Goal: Task Accomplishment & Management: Manage account settings

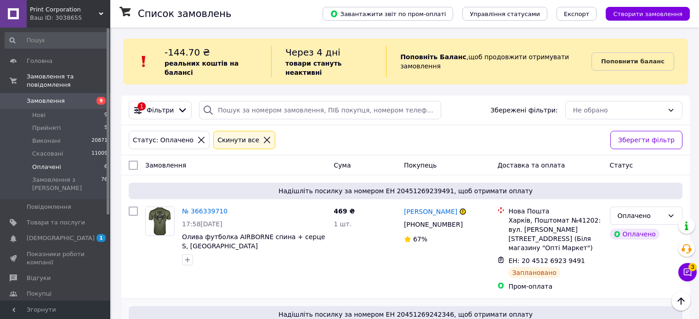
scroll to position [138, 0]
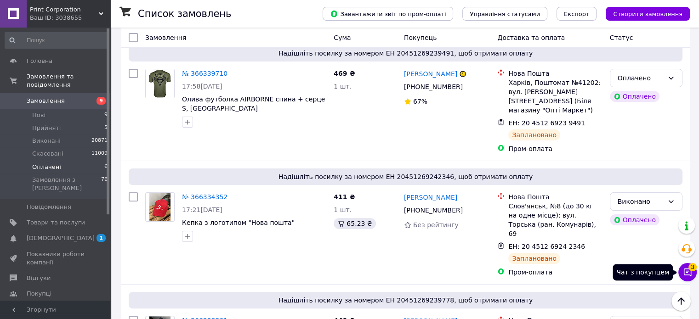
click at [686, 273] on icon at bounding box center [688, 273] width 8 height 8
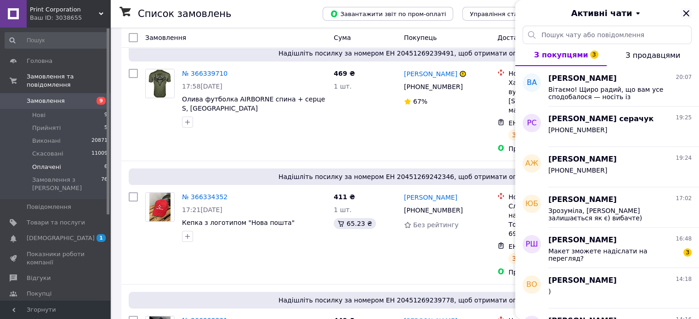
click at [682, 12] on icon "Закрити" at bounding box center [686, 13] width 11 height 11
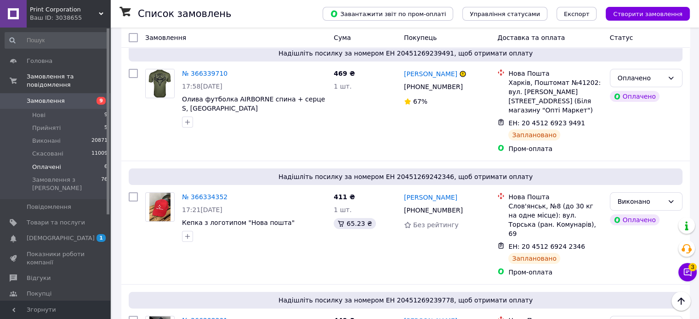
click at [46, 12] on span "Print Corporation" at bounding box center [64, 10] width 69 height 8
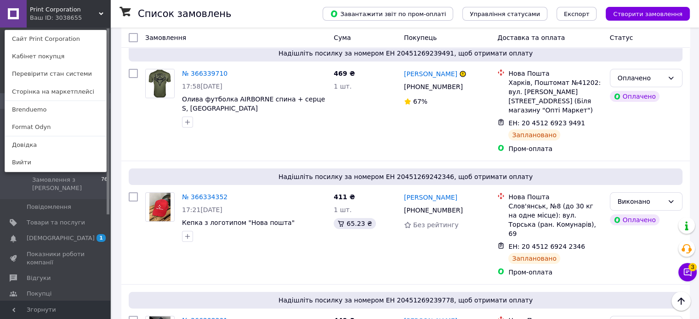
click at [82, 129] on link "Format Odyn" at bounding box center [55, 127] width 101 height 17
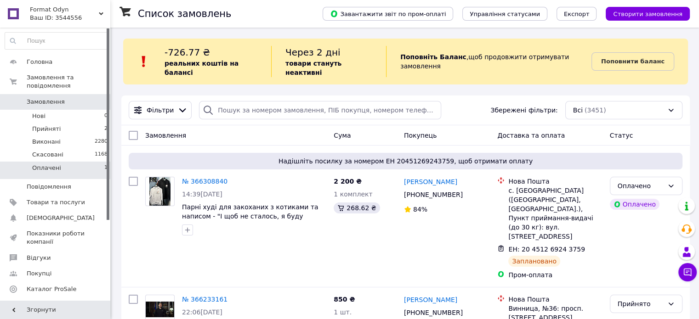
click at [78, 162] on li "Оплачені 1" at bounding box center [56, 170] width 113 height 17
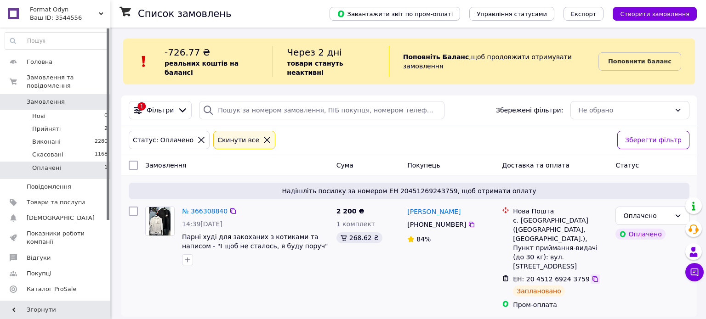
click at [592, 276] on icon at bounding box center [595, 279] width 7 height 7
click at [666, 211] on div "Оплачено" at bounding box center [646, 216] width 47 height 10
click at [639, 245] on li "Виконано" at bounding box center [652, 243] width 73 height 17
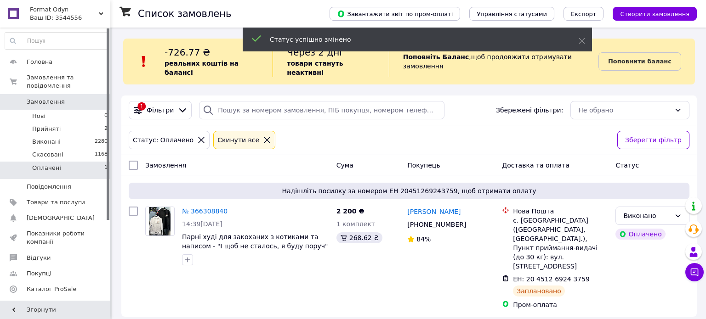
click at [64, 4] on div "Format Odyn Ваш ID: 3544556" at bounding box center [69, 14] width 84 height 28
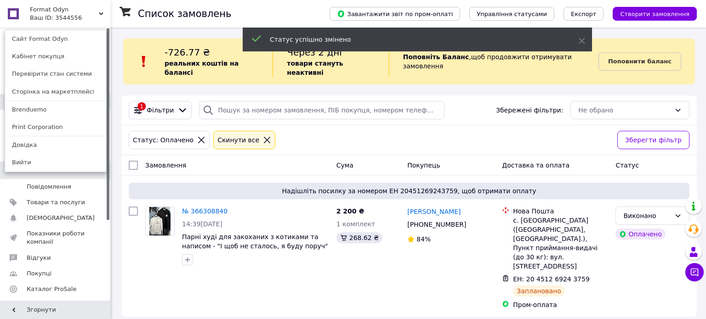
drag, startPoint x: 53, startPoint y: 108, endPoint x: 122, endPoint y: 145, distance: 78.0
click at [54, 107] on link "Brenduemo" at bounding box center [55, 109] width 101 height 17
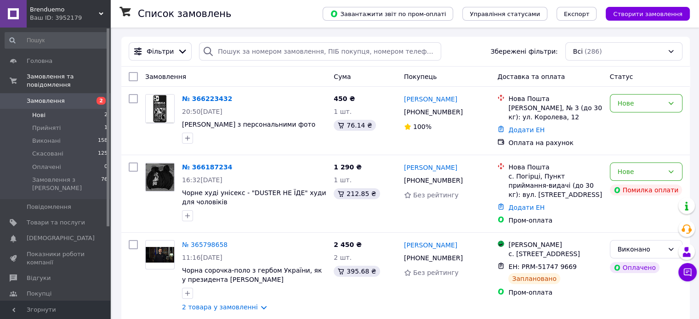
click at [77, 109] on li "Нові 2" at bounding box center [56, 115] width 113 height 13
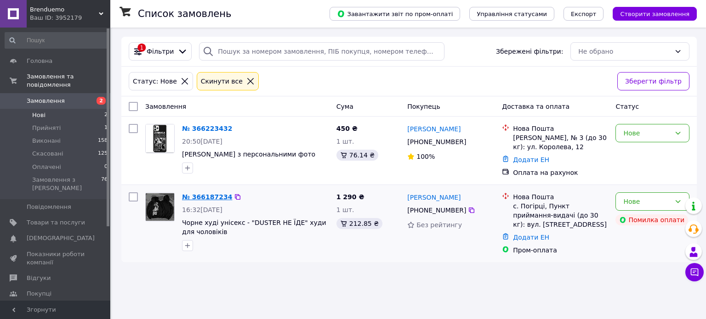
click at [209, 198] on link "№ 366187234" at bounding box center [207, 197] width 50 height 7
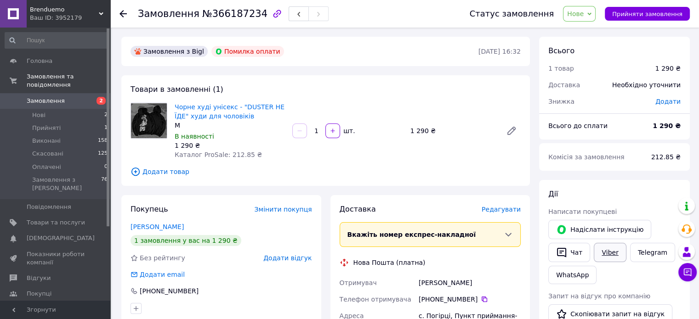
click at [616, 253] on link "Viber" at bounding box center [610, 252] width 32 height 19
drag, startPoint x: 616, startPoint y: 253, endPoint x: 379, endPoint y: 314, distance: 244.3
click at [615, 253] on link "Viber" at bounding box center [610, 252] width 32 height 19
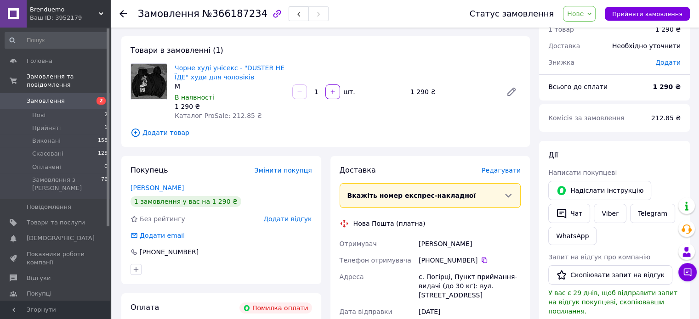
scroll to position [92, 0]
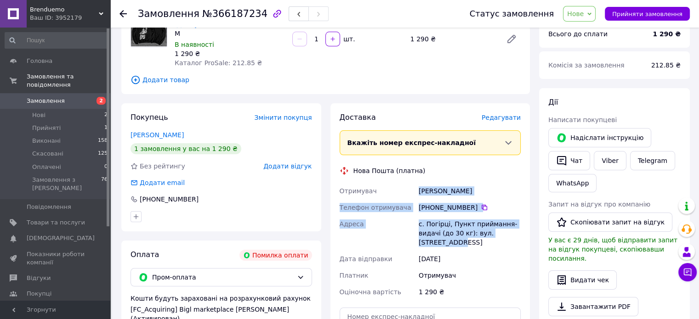
copy div "Отримувач Гриниха Святослав Телефон отримувача +380 96 775 64 50   Адреса с. По…"
drag, startPoint x: 413, startPoint y: 191, endPoint x: 478, endPoint y: 242, distance: 82.9
click at [478, 242] on div "Отримувач Гриниха Святослав Телефон отримувача +380 96 775 64 50   Адреса с. По…" at bounding box center [430, 242] width 185 height 118
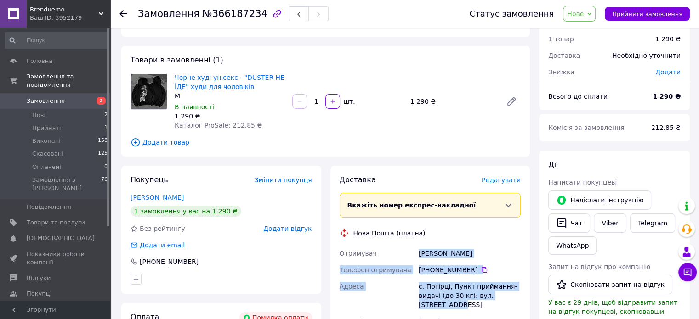
scroll to position [0, 0]
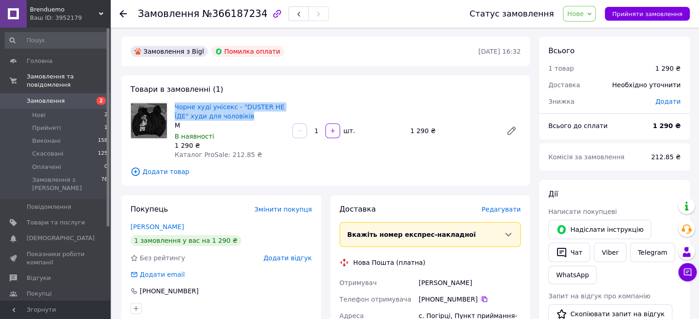
copy link "Чорне худі унісекс - "DUSTER НЕ ЇДЕ" худи для чоловіків"
drag, startPoint x: 241, startPoint y: 115, endPoint x: 172, endPoint y: 108, distance: 68.9
click at [172, 108] on div "Чорне худі унісекс - "DUSTER НЕ ЇДЕ" худи для чоловіків M В наявності 1 290 ₴ К…" at bounding box center [230, 131] width 118 height 61
click at [584, 19] on span "Нове" at bounding box center [579, 14] width 33 height 16
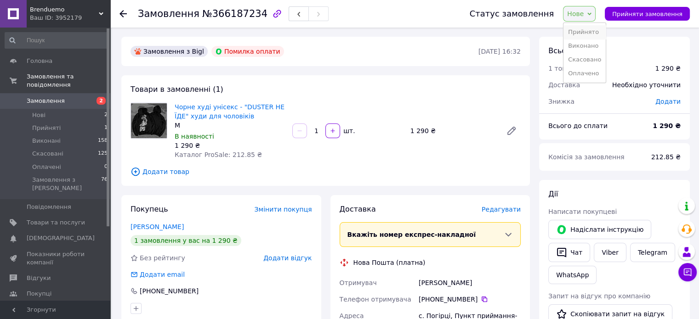
click at [590, 32] on li "Прийнято" at bounding box center [585, 32] width 42 height 14
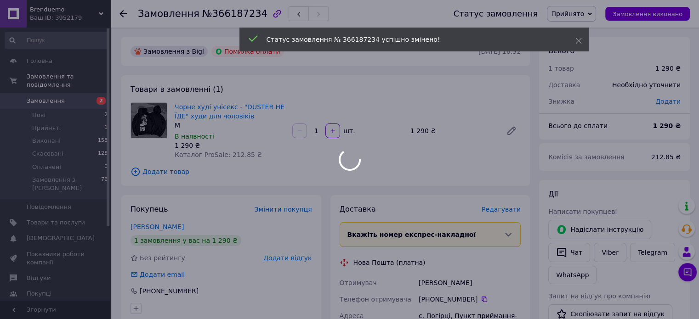
click at [124, 10] on div at bounding box center [349, 159] width 699 height 319
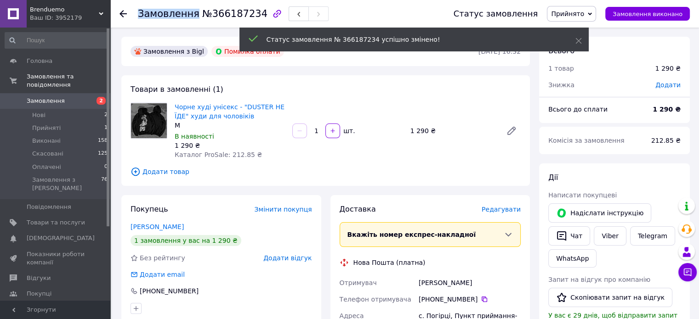
click at [124, 10] on icon at bounding box center [123, 13] width 7 height 7
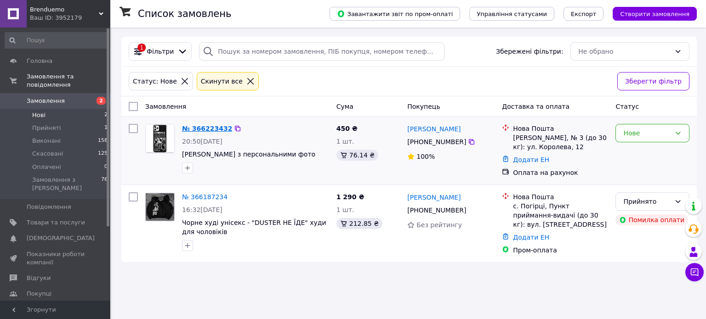
click at [213, 126] on link "№ 366223432" at bounding box center [207, 128] width 50 height 7
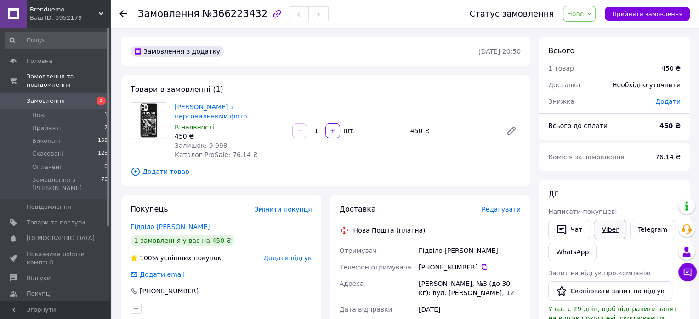
click at [604, 227] on link "Viber" at bounding box center [610, 229] width 32 height 19
click at [604, 226] on link "Viber" at bounding box center [610, 229] width 32 height 19
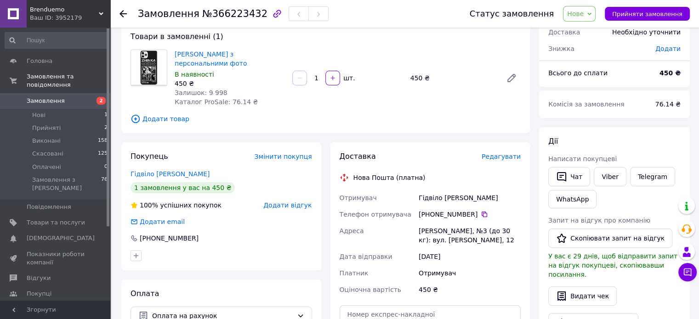
scroll to position [92, 0]
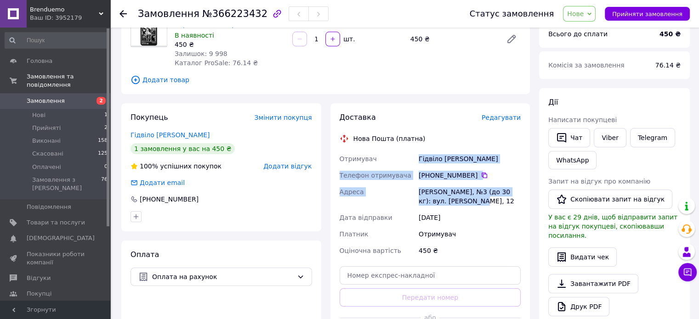
copy div "Отримувач Гідвіло Вікторія Телефон отримувача +380 73 600 01 13   Адреса Шептиц…"
drag, startPoint x: 417, startPoint y: 160, endPoint x: 477, endPoint y: 200, distance: 71.8
click at [477, 200] on div "Отримувач Гідвіло Вікторія Телефон отримувача +380 73 600 01 13   Адреса Шептиц…" at bounding box center [430, 205] width 185 height 108
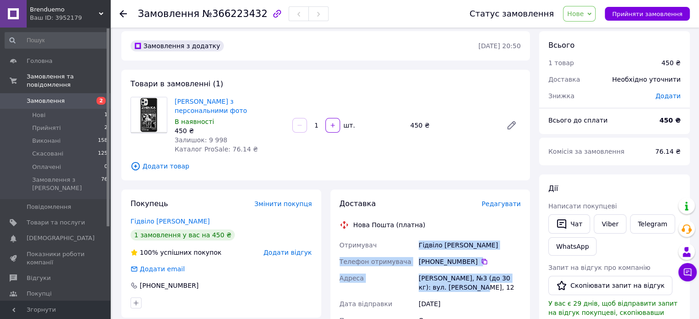
scroll to position [0, 0]
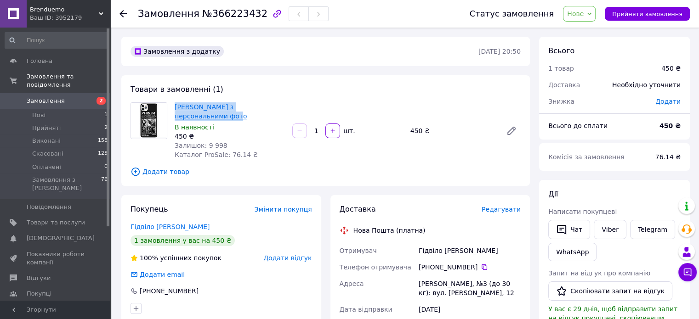
copy link "Чохол ZHINKA з персональними фото"
drag, startPoint x: 223, startPoint y: 120, endPoint x: 175, endPoint y: 107, distance: 50.0
click at [175, 107] on span "Чохол ZHINKA з персональними фото" at bounding box center [230, 112] width 110 height 18
click at [584, 13] on span "Нове" at bounding box center [575, 13] width 17 height 7
click at [587, 34] on li "Прийнято" at bounding box center [585, 32] width 42 height 14
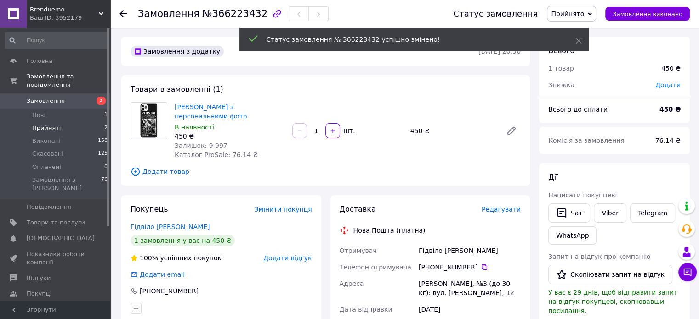
click at [81, 122] on li "Прийняті 2" at bounding box center [56, 128] width 113 height 13
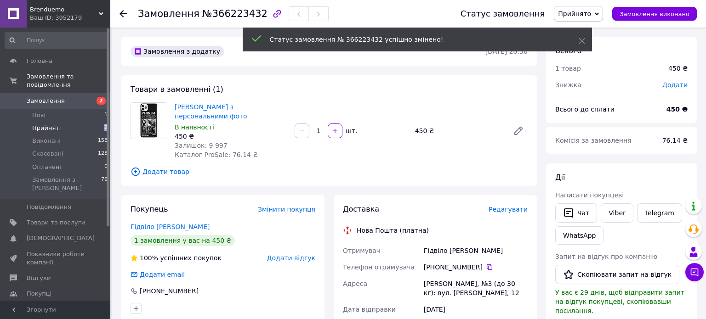
click at [81, 122] on li "Прийняті 2" at bounding box center [56, 128] width 113 height 13
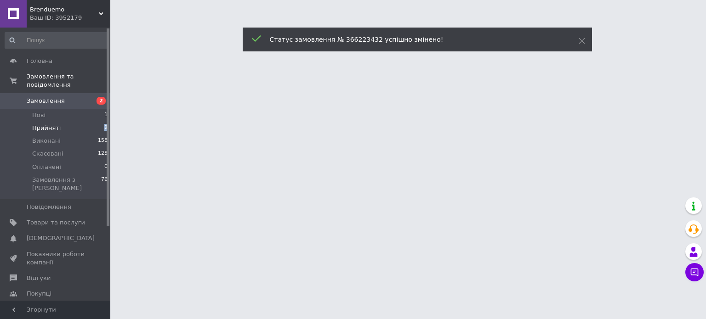
click at [81, 122] on li "Прийняті 2" at bounding box center [56, 128] width 113 height 13
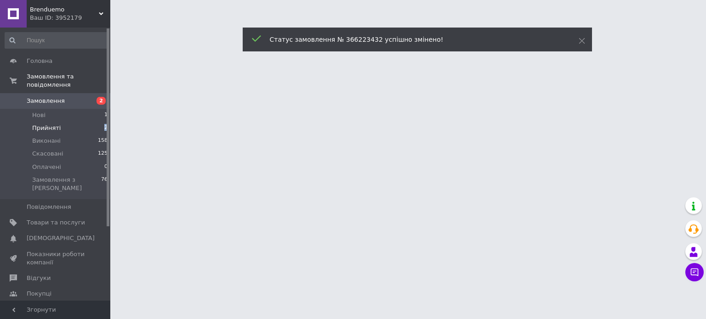
click at [81, 122] on li "Прийняті 2" at bounding box center [56, 128] width 113 height 13
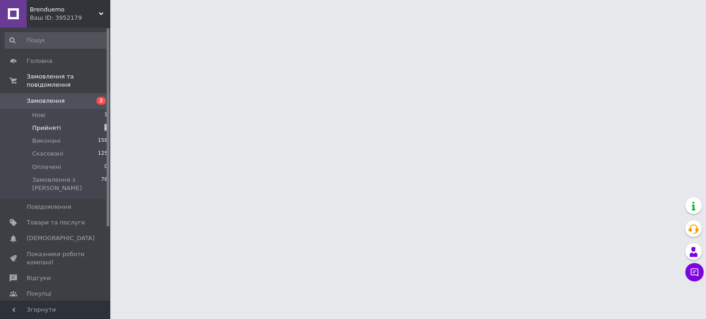
click at [81, 122] on li "Прийняті 2" at bounding box center [56, 128] width 113 height 13
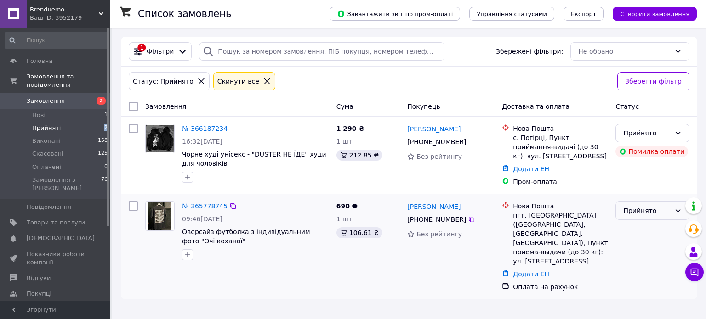
drag, startPoint x: 639, startPoint y: 210, endPoint x: 641, endPoint y: 215, distance: 5.2
click at [639, 210] on div "Прийнято" at bounding box center [646, 211] width 47 height 10
click at [643, 234] on li "Виконано" at bounding box center [652, 230] width 73 height 17
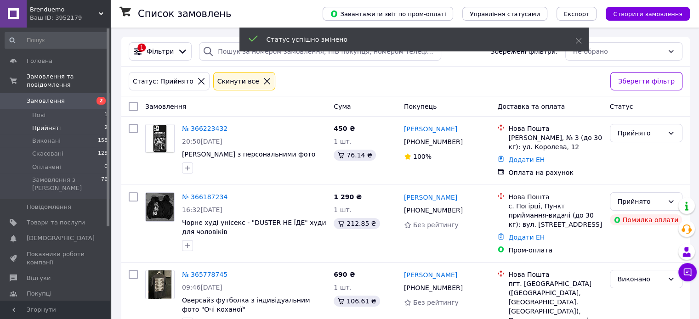
click at [72, 10] on span "Brenduemo" at bounding box center [64, 10] width 69 height 8
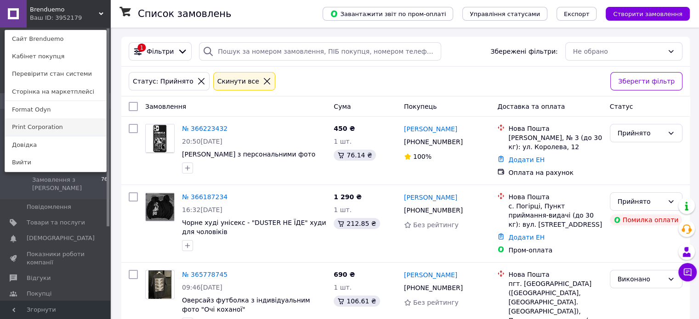
click at [42, 125] on link "Print Corporation" at bounding box center [55, 127] width 101 height 17
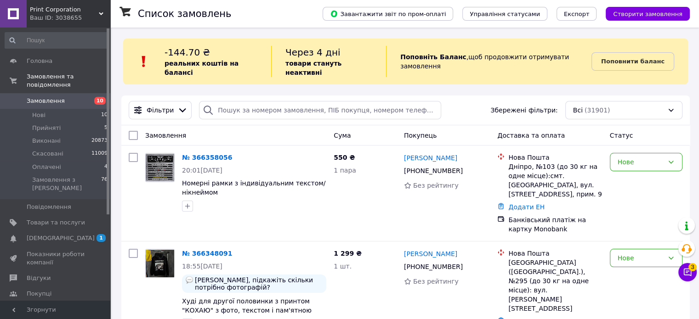
drag, startPoint x: 68, startPoint y: 17, endPoint x: 70, endPoint y: 21, distance: 5.0
click at [69, 17] on div "Ваш ID: 3038655" at bounding box center [70, 18] width 80 height 8
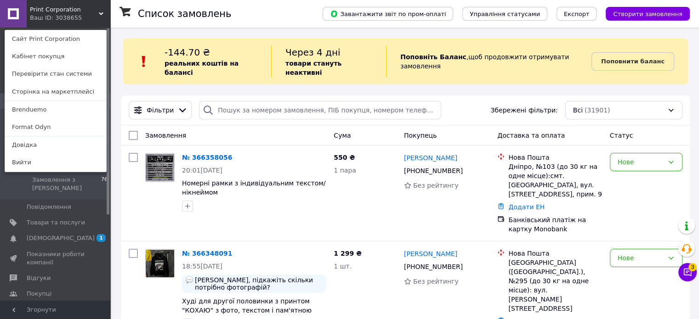
click at [63, 11] on span "Print Corporation" at bounding box center [64, 10] width 69 height 8
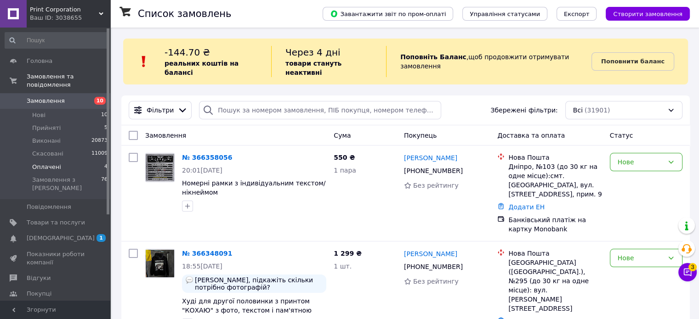
click at [68, 161] on li "Оплачені 4" at bounding box center [56, 167] width 113 height 13
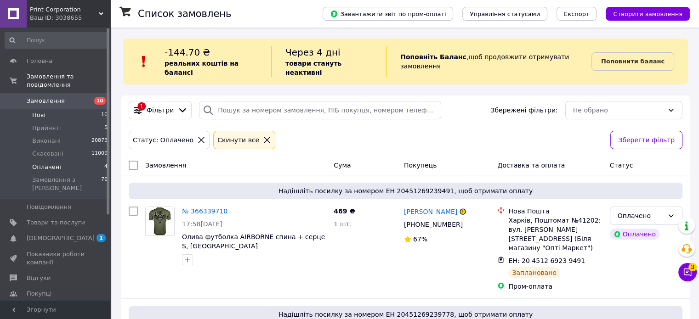
click at [80, 109] on li "Нові 10" at bounding box center [56, 115] width 113 height 13
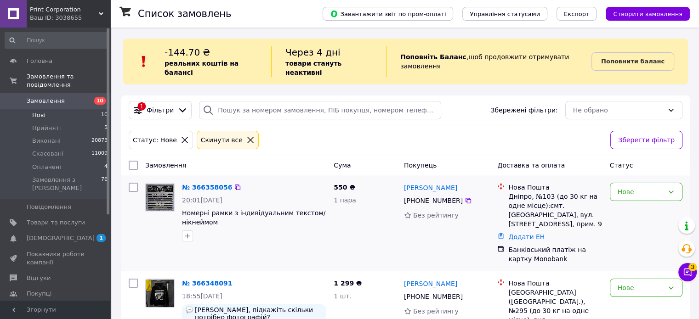
click at [212, 182] on div "№ 366358056" at bounding box center [207, 187] width 52 height 11
click at [210, 184] on link "№ 366358056" at bounding box center [207, 187] width 50 height 7
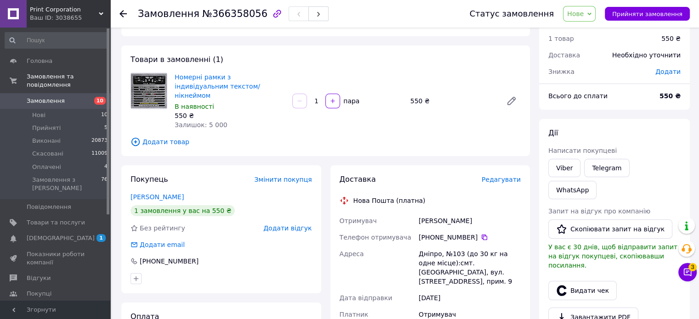
scroll to position [46, 0]
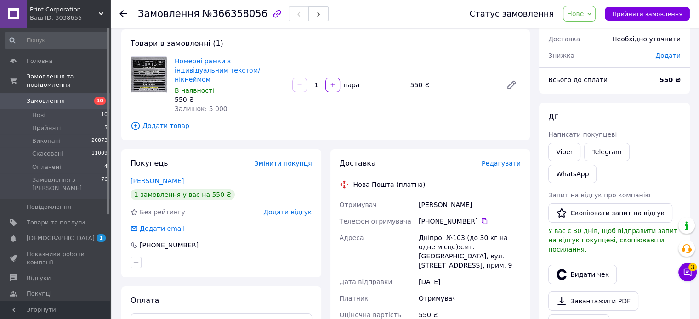
copy div "Отримувач Комлев Григорій Телефон отримувача +380 95 125 79 17   Адреса Дніпро,…"
drag, startPoint x: 417, startPoint y: 198, endPoint x: 462, endPoint y: 256, distance: 73.4
click at [462, 256] on div "Отримувач Комлев Григорій Телефон отримувача +380 95 125 79 17   Адреса Дніпро,…" at bounding box center [430, 260] width 185 height 127
click at [564, 152] on link "Viber" at bounding box center [564, 152] width 32 height 18
drag, startPoint x: 564, startPoint y: 152, endPoint x: 494, endPoint y: 249, distance: 120.1
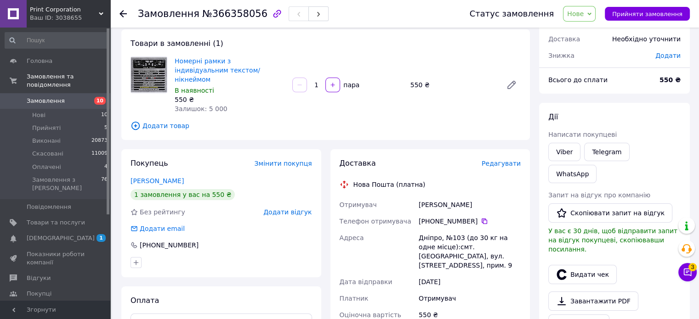
click at [564, 152] on link "Viber" at bounding box center [564, 152] width 32 height 18
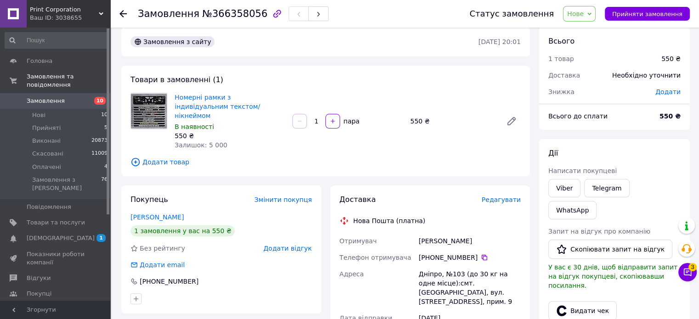
scroll to position [0, 0]
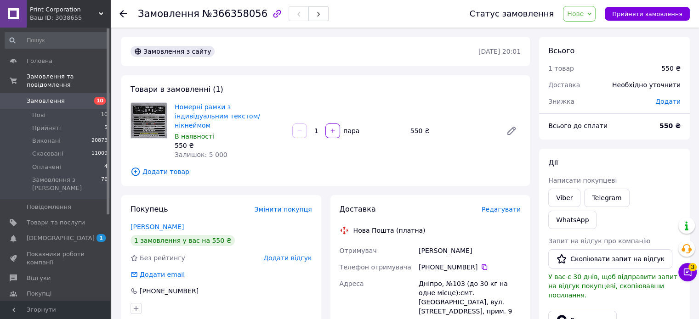
drag, startPoint x: 245, startPoint y: 112, endPoint x: 226, endPoint y: 125, distance: 23.2
click at [186, 109] on span "Номерні рамки з індивідуальним текстом/нікнеймом" at bounding box center [230, 117] width 110 height 28
copy link "Номерні рамки з індивідуальним текстом/нікнеймом"
drag, startPoint x: 205, startPoint y: 110, endPoint x: 173, endPoint y: 108, distance: 31.8
click at [172, 108] on div "Номерні рамки з індивідуальним текстом/нікнеймом В наявності 550 ₴ Залишок: 5 0…" at bounding box center [230, 131] width 118 height 61
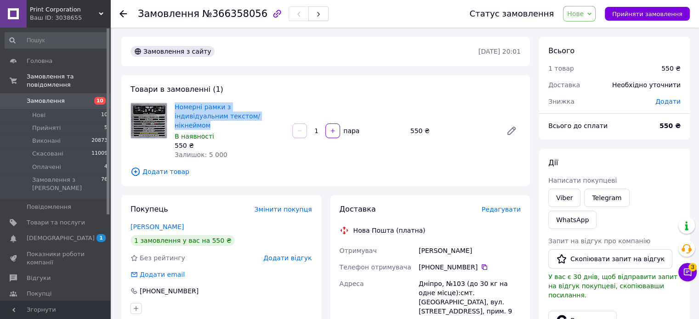
click at [584, 12] on span "Нове" at bounding box center [575, 13] width 17 height 7
click at [593, 34] on li "Прийнято" at bounding box center [585, 32] width 42 height 14
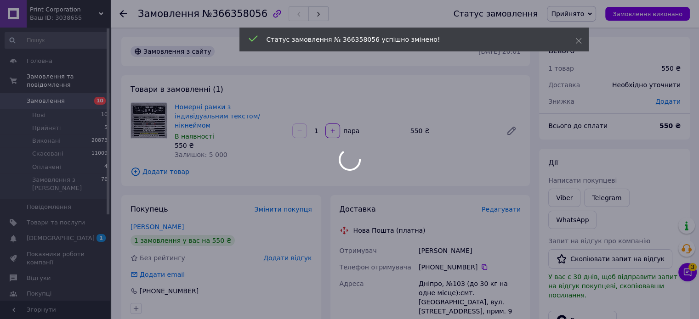
click at [124, 17] on body "Print Corporation Ваш ID: 3038655 Сайт Print Corporation Кабінет покупця Переві…" at bounding box center [349, 320] width 699 height 640
click at [123, 11] on body "Print Corporation Ваш ID: 3038655 Сайт Print Corporation Кабінет покупця Переві…" at bounding box center [349, 320] width 699 height 640
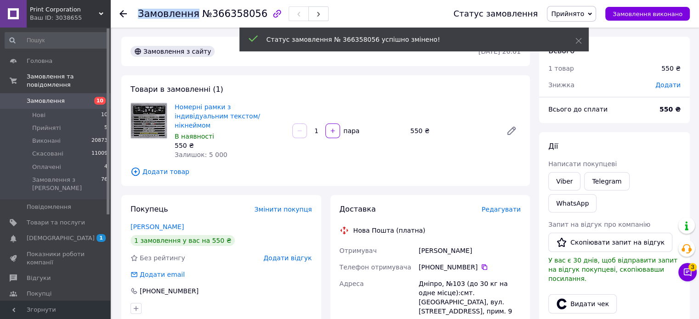
click at [123, 11] on use at bounding box center [123, 13] width 7 height 7
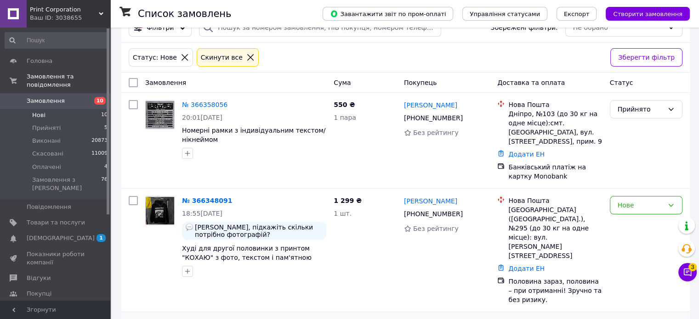
scroll to position [184, 0]
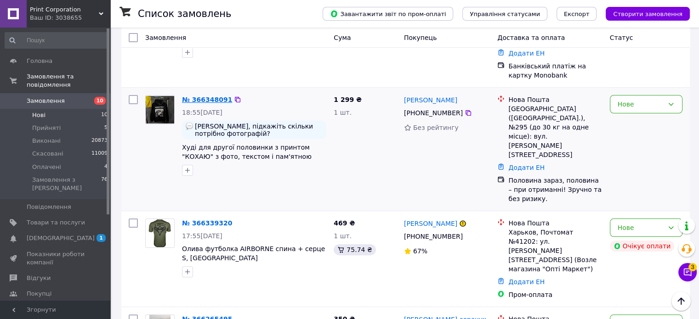
click at [204, 96] on link "№ 366348091" at bounding box center [207, 99] width 50 height 7
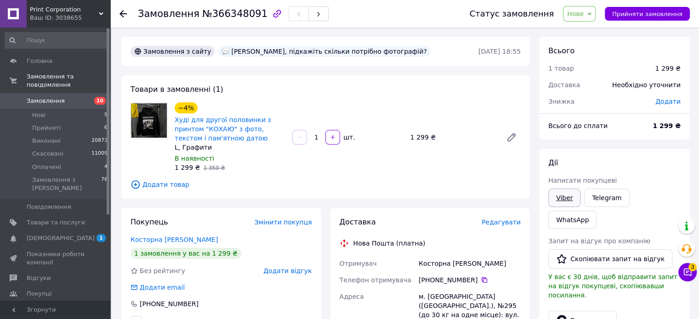
click at [555, 193] on link "Viber" at bounding box center [564, 198] width 32 height 18
click at [556, 193] on link "Viber" at bounding box center [564, 198] width 32 height 18
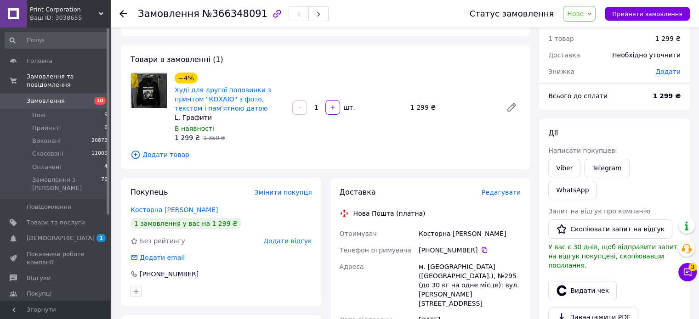
scroll to position [46, 0]
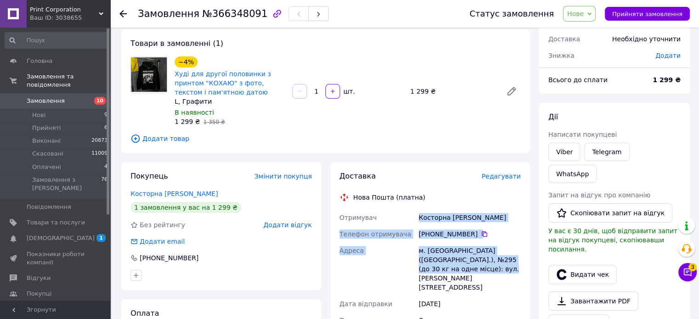
copy div "Отримувач Косторна Анна Телефон отримувача +380 63 492 31 06   Адреса м. Київ (…"
drag, startPoint x: 409, startPoint y: 220, endPoint x: 468, endPoint y: 270, distance: 77.6
click at [468, 270] on div "Отримувач Косторна Анна Телефон отримувача +380 63 492 31 06   Адреса м. Київ (…" at bounding box center [430, 278] width 185 height 136
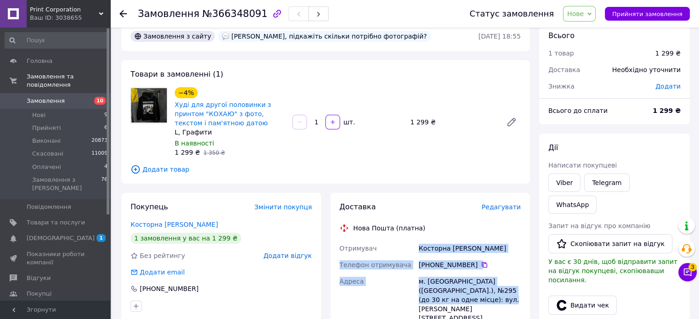
scroll to position [0, 0]
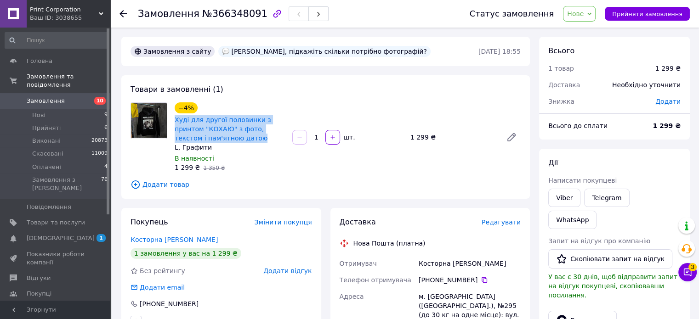
copy link "Худі для другої половинки з принтом "КОХАЮ" з фото, текстом і пам'ятною датою"
drag, startPoint x: 232, startPoint y: 139, endPoint x: 172, endPoint y: 123, distance: 61.6
click at [172, 123] on div "−4% Худі для другої половинки з принтом "КОХАЮ" з фото, текстом і пам'ятною дат…" at bounding box center [230, 138] width 118 height 74
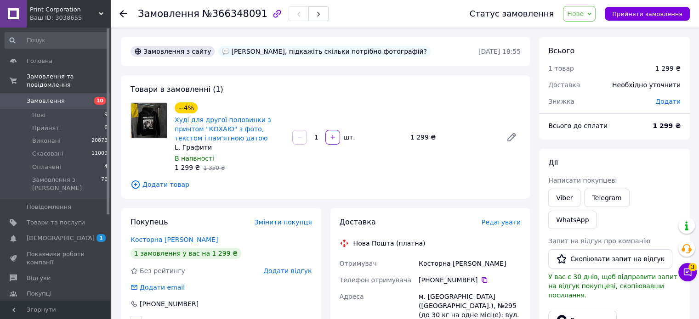
click at [46, 22] on div "Print Corporation Ваш ID: 3038655" at bounding box center [69, 14] width 84 height 28
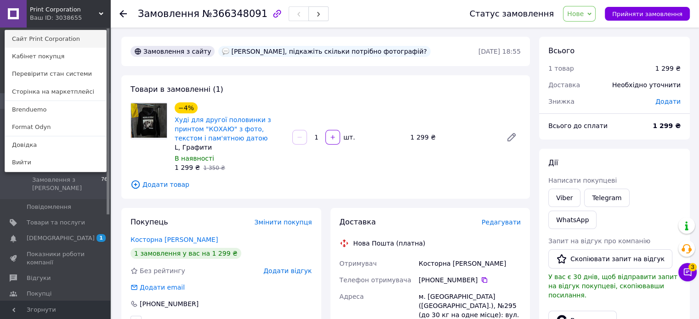
click at [59, 40] on link "Сайт Print Corporation" at bounding box center [55, 38] width 101 height 17
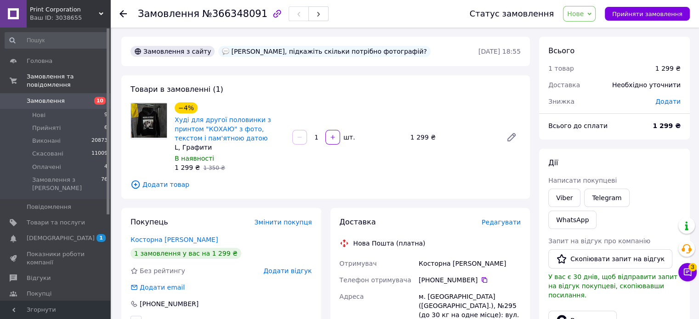
click at [596, 11] on span "Нове" at bounding box center [579, 14] width 33 height 16
click at [594, 31] on li "Прийнято" at bounding box center [585, 32] width 42 height 14
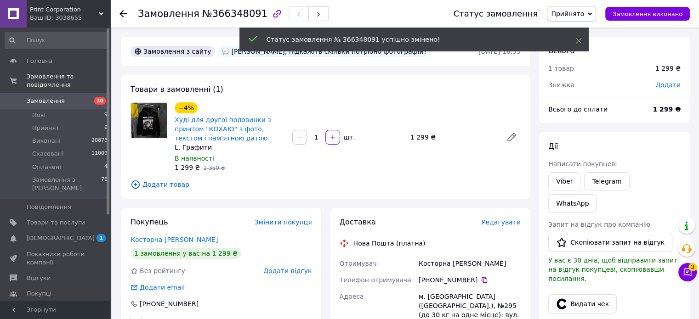
click at [123, 11] on icon at bounding box center [123, 13] width 7 height 7
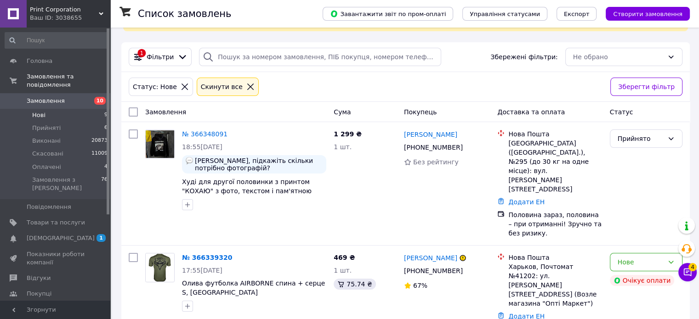
scroll to position [184, 0]
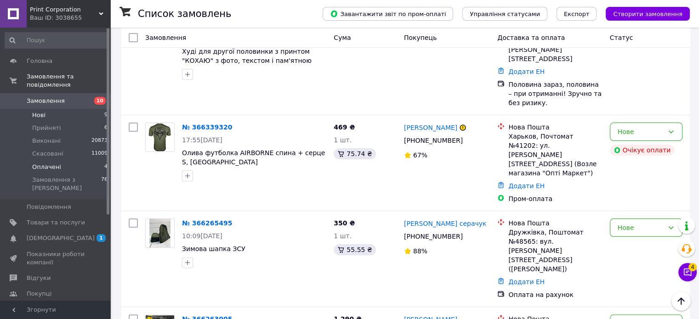
click at [82, 161] on li "Оплачені 4" at bounding box center [56, 167] width 113 height 13
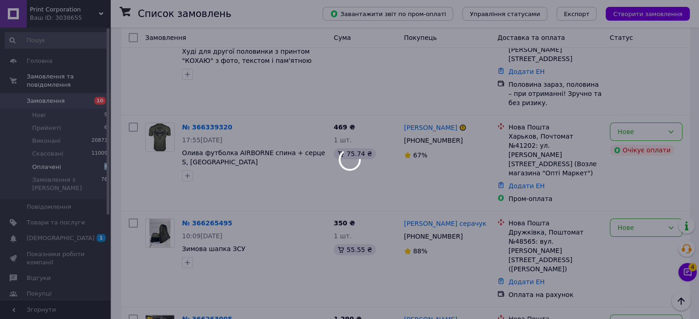
click at [82, 161] on li "Оплачені 4" at bounding box center [56, 167] width 113 height 13
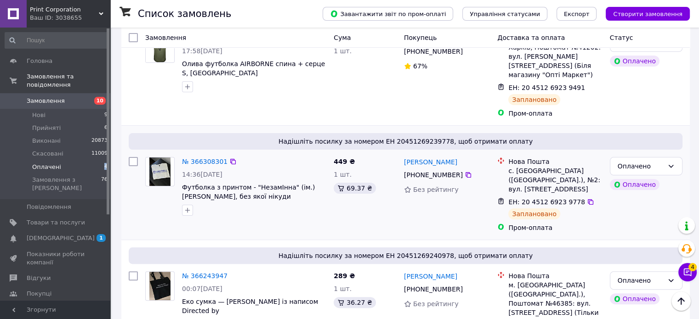
scroll to position [223, 0]
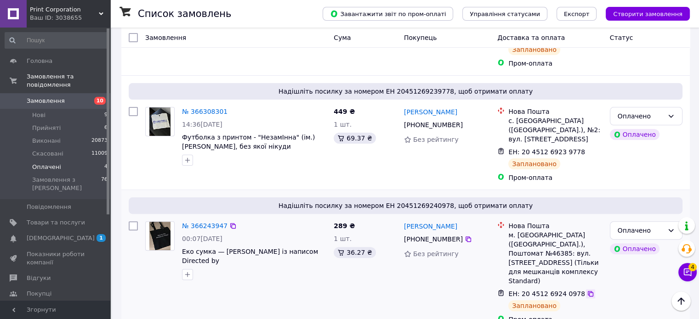
click at [587, 291] on icon at bounding box center [590, 294] width 7 height 7
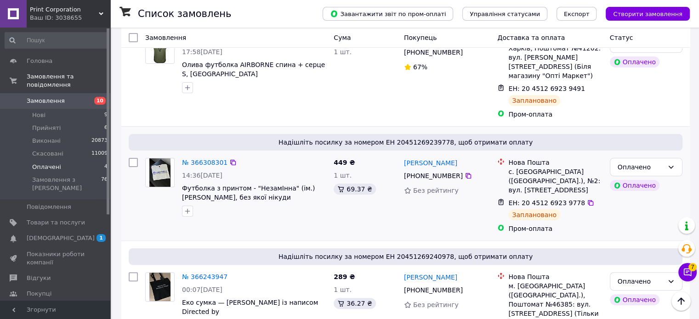
scroll to position [222, 0]
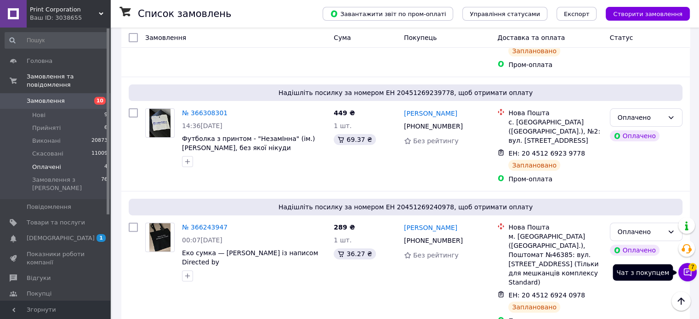
click at [680, 270] on button "Чат з покупцем 7" at bounding box center [687, 272] width 18 height 18
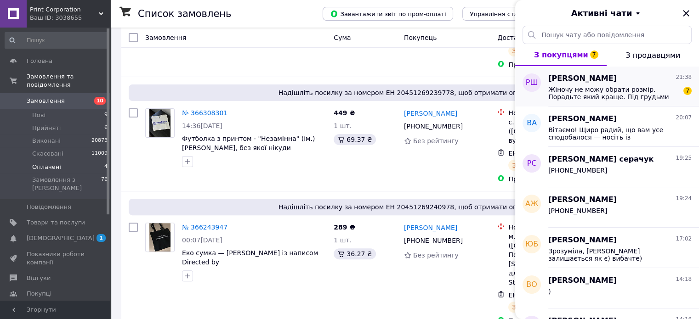
click at [583, 97] on span "Жіночу не можу обрати розмір. Порадьте який краще. Під грудьми 97см. Враховуючи…" at bounding box center [613, 93] width 131 height 15
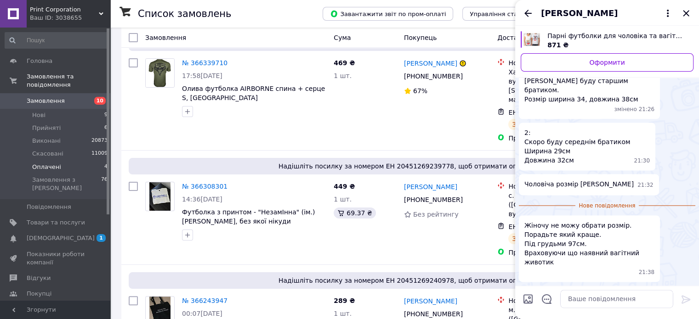
scroll to position [1556, 0]
drag, startPoint x: 599, startPoint y: 154, endPoint x: 604, endPoint y: 313, distance: 158.7
click at [633, 295] on textarea at bounding box center [616, 299] width 113 height 18
click at [575, 302] on textarea at bounding box center [616, 299] width 113 height 18
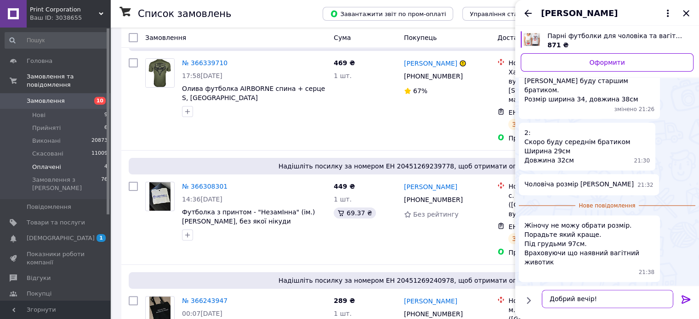
click at [613, 295] on textarea "Добрий вечір!" at bounding box center [607, 299] width 131 height 18
paste textarea "Звісно! Після повного оформлення замовлення ми виготовляємо макети, які погоджу…"
type textarea "Добрий вечір! Звісно! Після повного оформлення замовлення ми виготовляємо макет…"
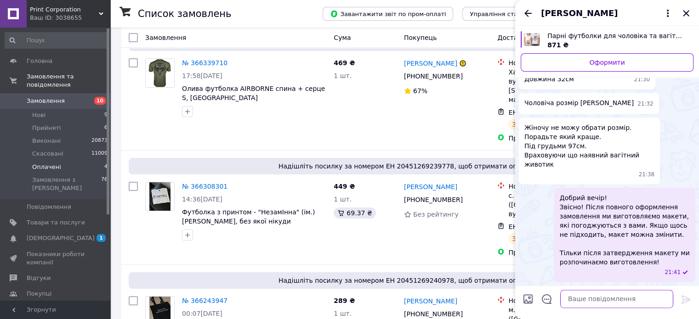
scroll to position [1730, 0]
click at [585, 301] on textarea at bounding box center [616, 299] width 113 height 18
copy span "97см"
drag, startPoint x: 561, startPoint y: 246, endPoint x: 576, endPoint y: 247, distance: 14.3
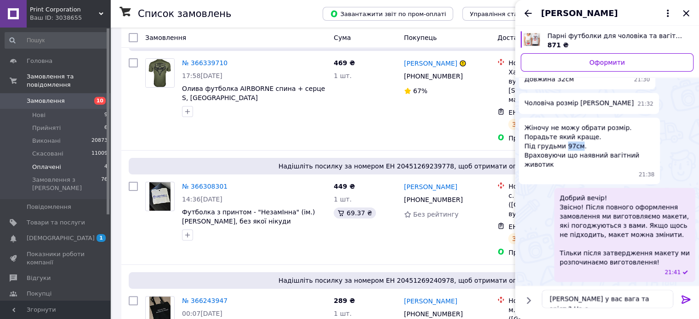
click at [576, 169] on span "Жіночу не можу обрати розмір. Порадьте який краще. Під грудьми 97см. Враховуючи…" at bounding box center [590, 146] width 130 height 46
click at [639, 298] on textarea "Яка у вас вага та зріст ? На о" at bounding box center [607, 299] width 131 height 18
paste textarea "97см"
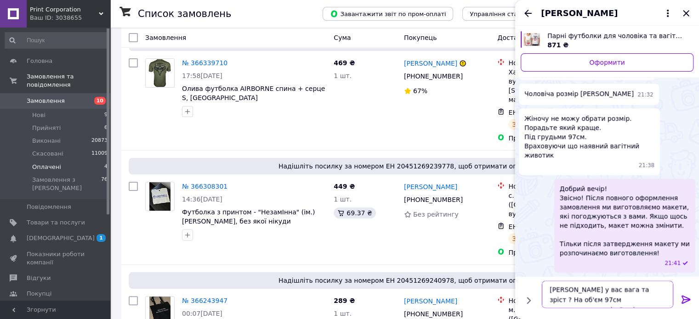
type textarea "Яка у вас вага та зріст ? На об'єм 97см рекомендую розмір С унісекс"
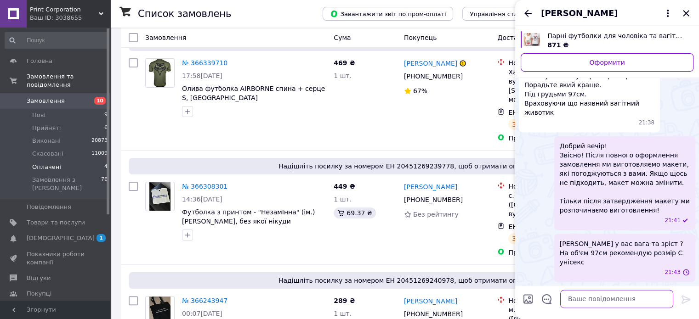
scroll to position [1773, 0]
drag, startPoint x: 687, startPoint y: 10, endPoint x: 686, endPoint y: 18, distance: 8.3
click at [687, 10] on icon "Закрити" at bounding box center [686, 13] width 11 height 11
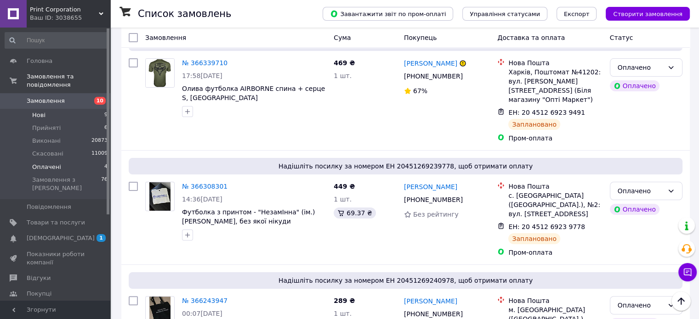
click at [91, 109] on li "Нові 9" at bounding box center [56, 115] width 113 height 13
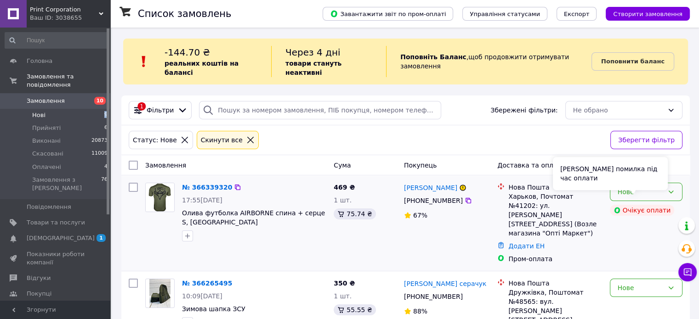
click at [673, 188] on icon at bounding box center [670, 191] width 7 height 7
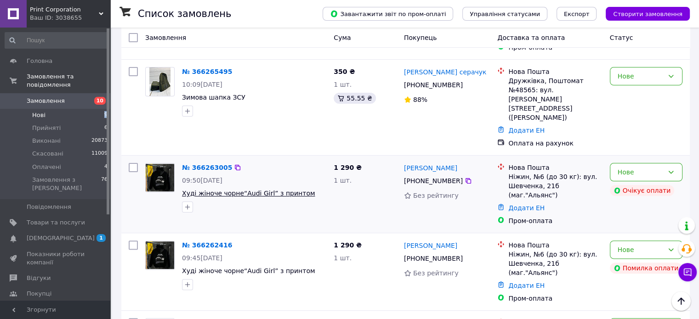
scroll to position [230, 0]
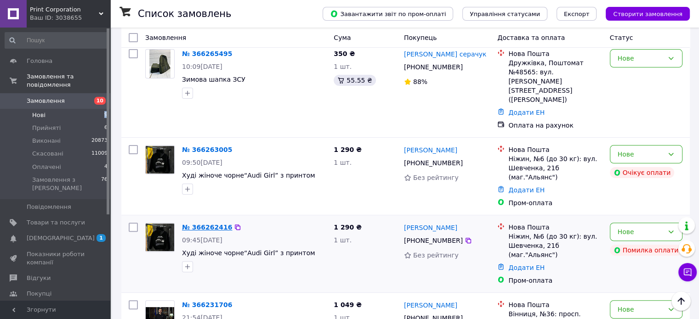
click at [217, 224] on link "№ 366262416" at bounding box center [207, 227] width 50 height 7
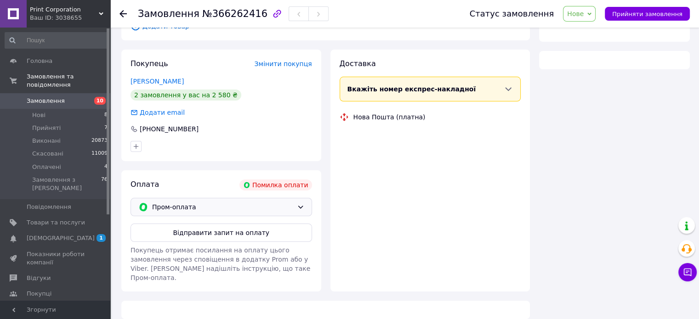
scroll to position [230, 0]
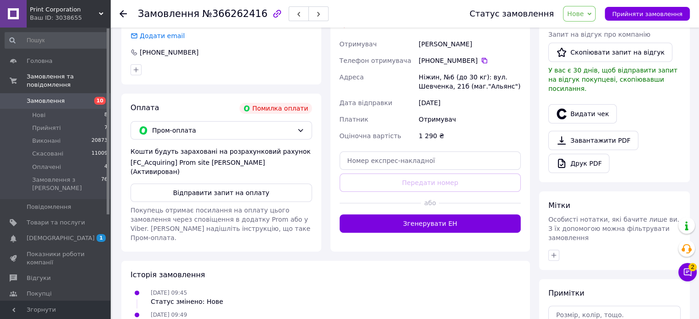
click at [678, 267] on div "Чат з покупцем 2" at bounding box center [687, 272] width 18 height 18
click at [682, 268] on button "Чат з покупцем 2" at bounding box center [687, 272] width 18 height 18
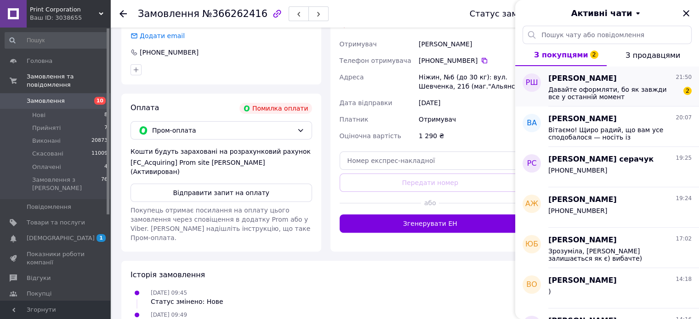
click at [623, 97] on span "Давайте оформляти, бо як завжди все у останній момент" at bounding box center [613, 93] width 131 height 15
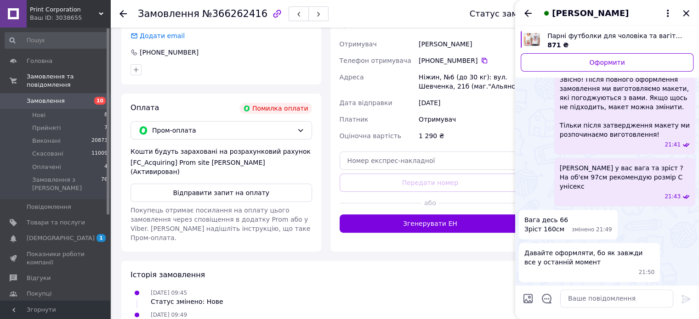
scroll to position [1848, 0]
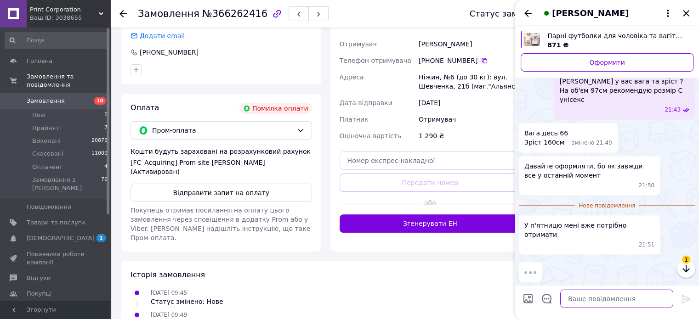
click at [588, 295] on textarea at bounding box center [616, 299] width 113 height 18
paste textarea "Для оформлення замовлення вкажіть, будь ласка: Прізвище та ім’я Місто Номер від…"
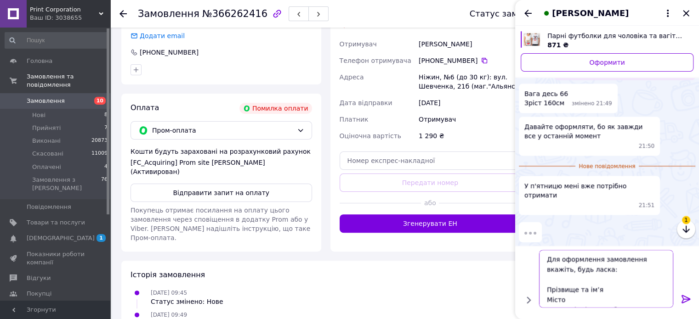
scroll to position [26, 0]
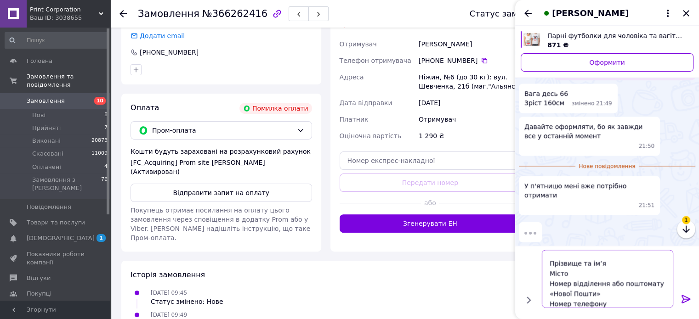
type textarea "Для оформлення замовлення вкажіть, будь ласка: Прізвище та ім’я Місто Номер від…"
click at [687, 301] on icon at bounding box center [686, 300] width 9 height 8
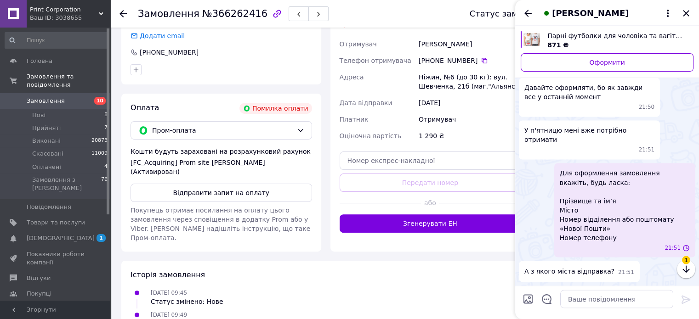
scroll to position [0, 0]
click at [684, 117] on div "Давайте оформляти, бо як завжди все у останній момент 21:50" at bounding box center [607, 97] width 177 height 39
click at [577, 296] on textarea at bounding box center [616, 299] width 113 height 18
type textarea "Місто Чернівці"
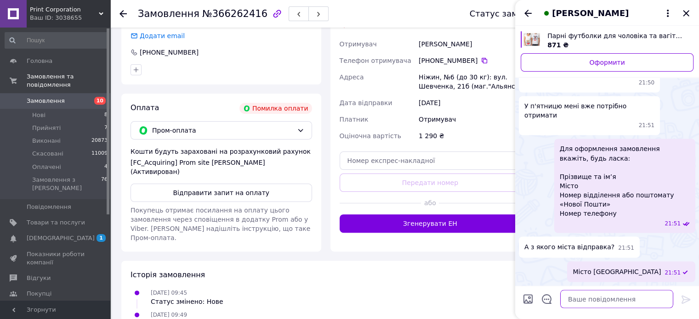
scroll to position [2029, 0]
drag, startPoint x: 527, startPoint y: 11, endPoint x: 533, endPoint y: 11, distance: 5.5
click at [527, 11] on icon "Назад" at bounding box center [528, 13] width 7 height 7
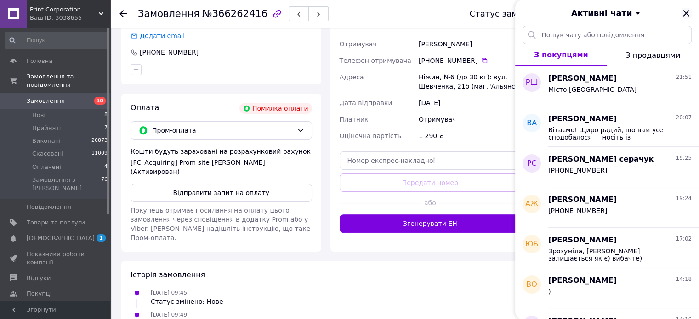
click at [688, 9] on icon "Закрити" at bounding box center [686, 13] width 11 height 11
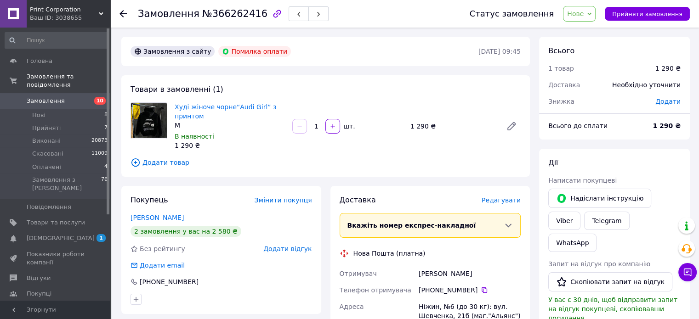
scroll to position [92, 0]
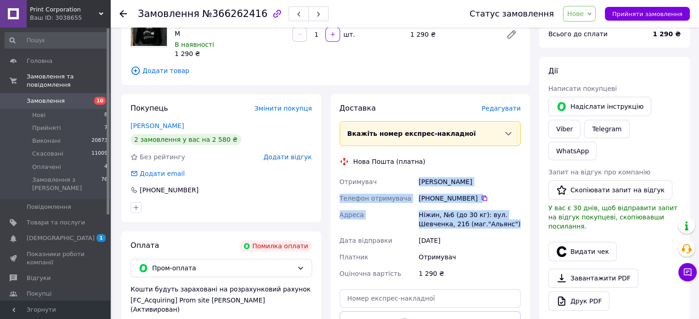
copy div "Отримувач Владислав Черноконь Телефон отримувача +380 95 489 60 40   Адреса Ніж…"
drag, startPoint x: 416, startPoint y: 180, endPoint x: 506, endPoint y: 224, distance: 100.5
click at [506, 224] on div "Отримувач Владислав Черноконь Телефон отримувача +380 95 489 60 40   Адреса Ніж…" at bounding box center [430, 228] width 185 height 108
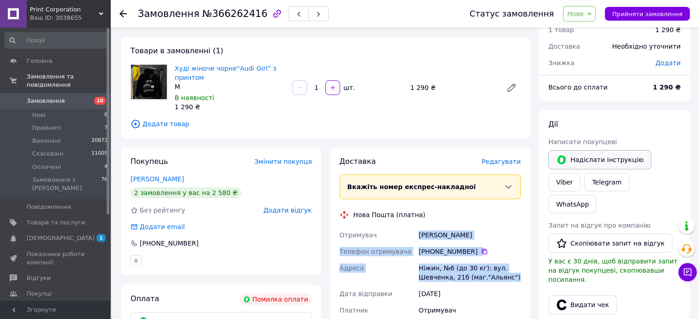
scroll to position [0, 0]
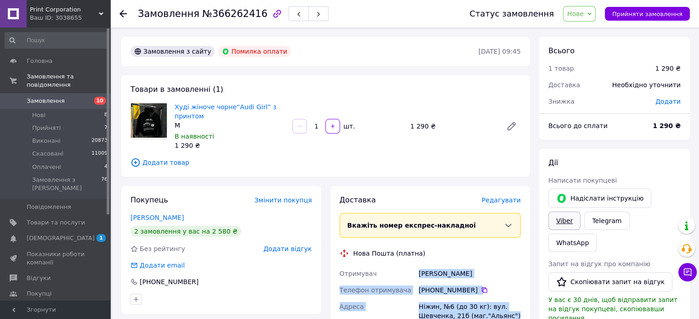
click at [581, 212] on link "Viber" at bounding box center [564, 221] width 32 height 18
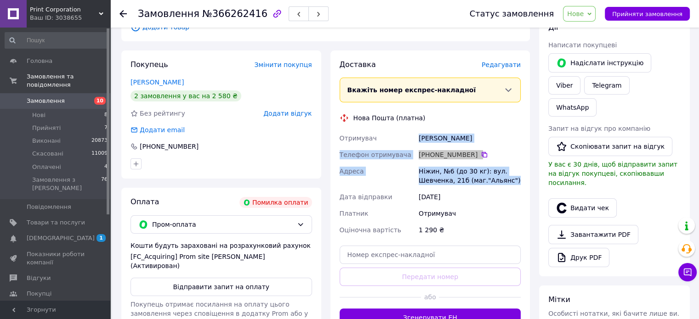
scroll to position [138, 0]
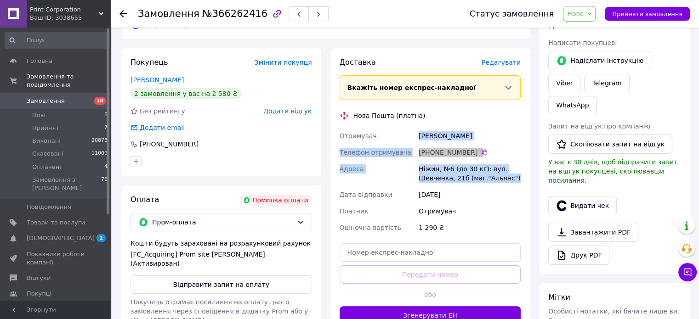
copy div "Отримувач Владислав Черноконь Телефон отримувача +380 95 489 60 40   Адреса Ніж…"
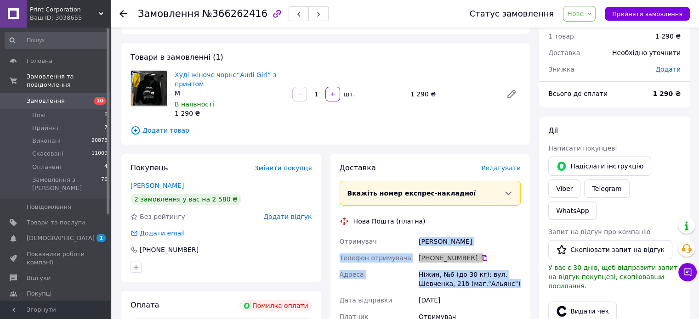
scroll to position [0, 0]
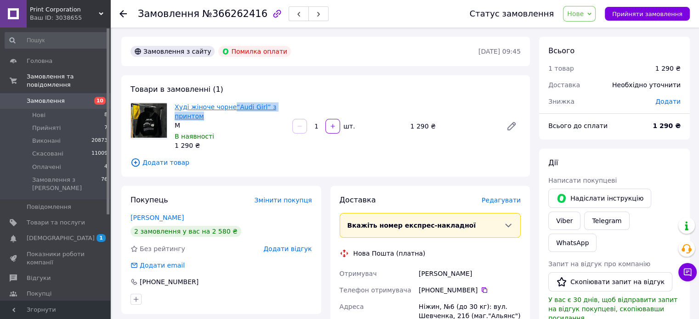
copy link "“Audi Girl” з принтом"
drag, startPoint x: 228, startPoint y: 117, endPoint x: 229, endPoint y: 108, distance: 9.2
click at [229, 108] on span "Худі жіноче чорне“Audi Girl” з принтом" at bounding box center [230, 112] width 110 height 18
click at [584, 12] on span "Нове" at bounding box center [575, 13] width 17 height 7
click at [588, 31] on li "Прийнято" at bounding box center [585, 32] width 42 height 14
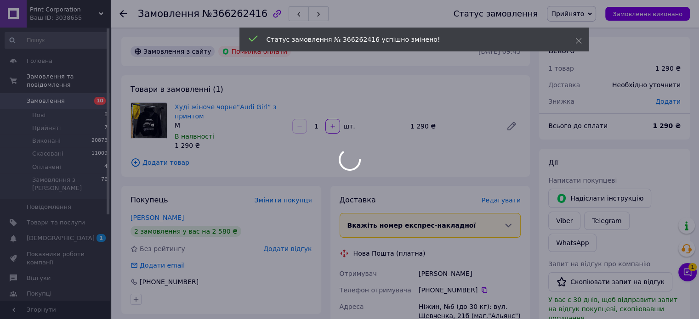
click at [126, 10] on body "Print Corporation Ваш ID: 3038655 Сайт Print Corporation Кабінет покупця Переві…" at bounding box center [349, 320] width 699 height 640
click at [123, 13] on body "Print Corporation Ваш ID: 3038655 Сайт Print Corporation Кабінет покупця Переві…" at bounding box center [349, 320] width 699 height 640
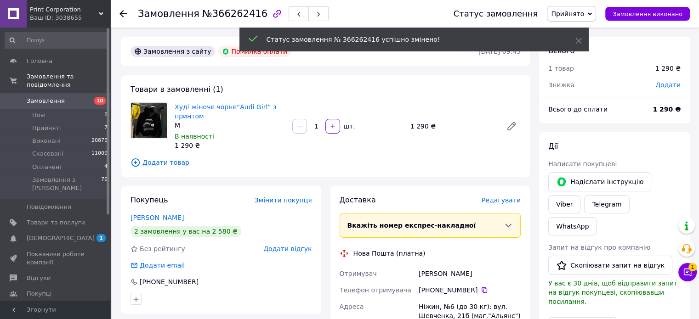
click at [123, 13] on use at bounding box center [123, 13] width 7 height 7
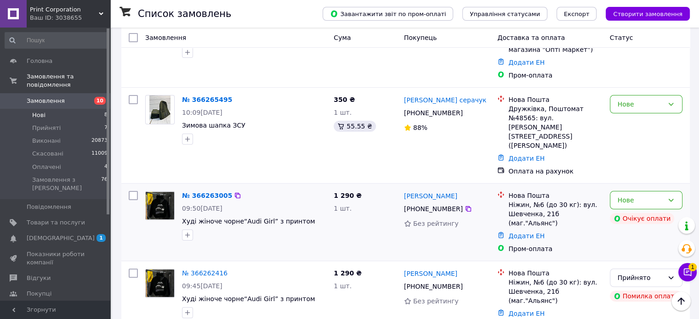
scroll to position [230, 0]
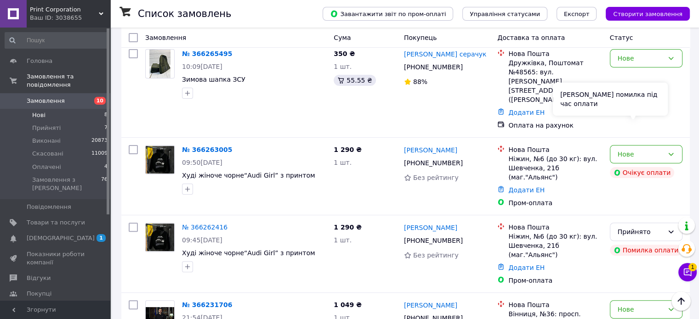
click at [646, 113] on div "Сталася помилка під час оплати" at bounding box center [610, 99] width 115 height 33
click at [673, 145] on div "Нове" at bounding box center [646, 154] width 73 height 18
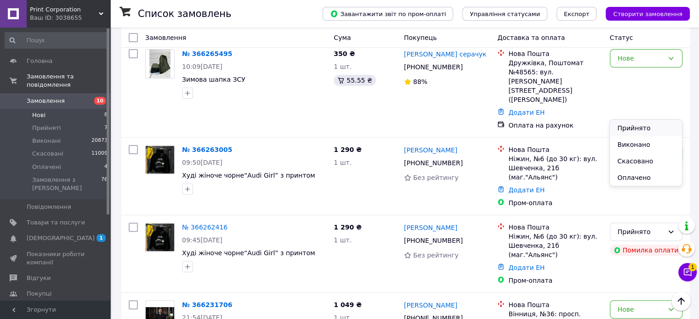
click at [666, 130] on li "Прийнято" at bounding box center [646, 128] width 72 height 17
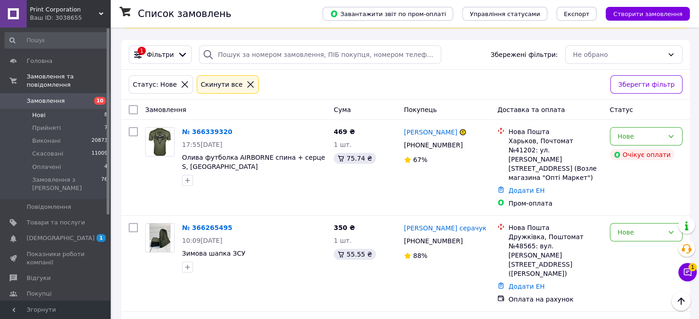
scroll to position [0, 0]
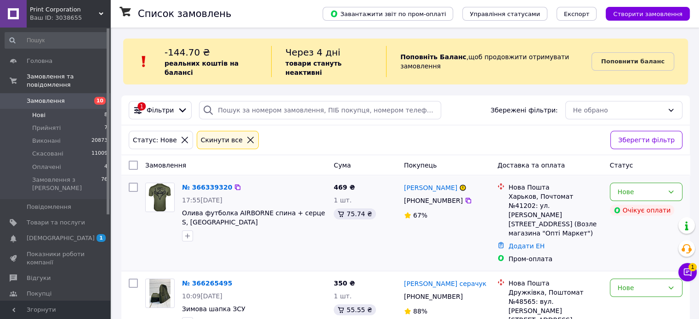
drag, startPoint x: 630, startPoint y: 178, endPoint x: 634, endPoint y: 193, distance: 15.6
click at [631, 187] on div "Нове" at bounding box center [641, 192] width 46 height 10
click at [635, 234] on li "Скасовано" at bounding box center [646, 236] width 72 height 17
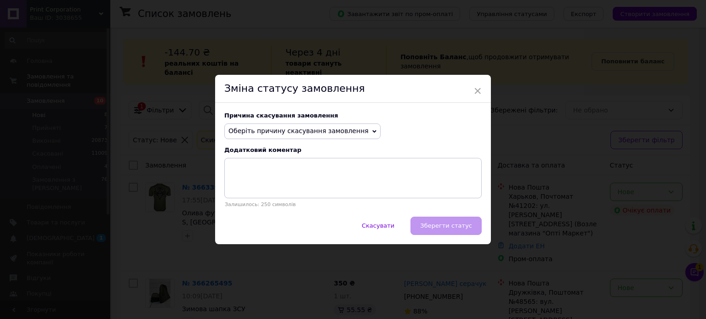
click at [294, 128] on span "Оберіть причину скасування замовлення" at bounding box center [298, 130] width 140 height 7
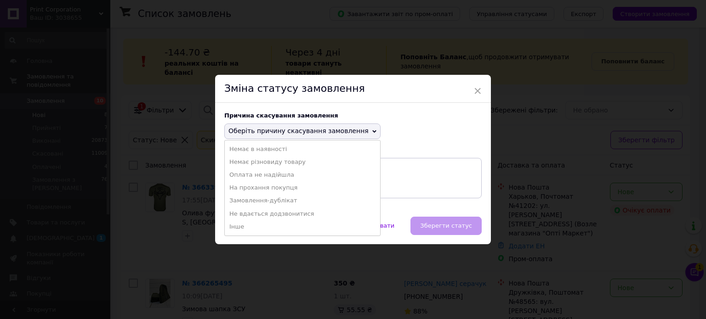
drag, startPoint x: 279, startPoint y: 203, endPoint x: 329, endPoint y: 214, distance: 50.9
click at [280, 203] on li "Замовлення-дублікат" at bounding box center [302, 200] width 155 height 13
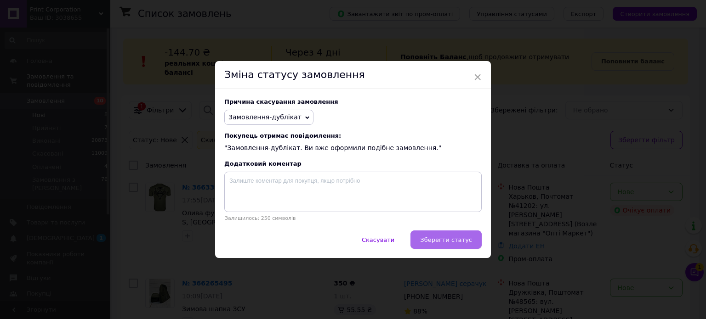
click at [447, 241] on span "Зберегти статус" at bounding box center [446, 240] width 52 height 7
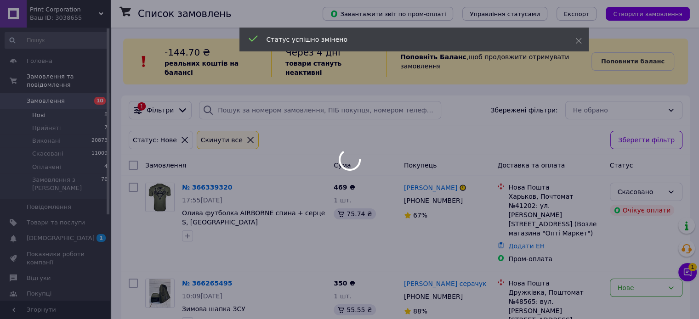
click at [70, 161] on div at bounding box center [349, 159] width 699 height 319
click at [70, 161] on li "Оплачені 4" at bounding box center [56, 167] width 113 height 13
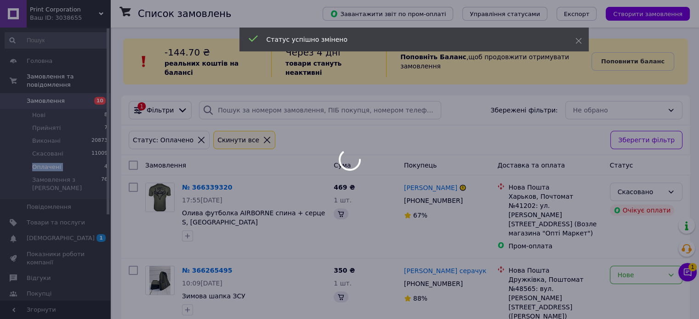
click at [70, 161] on li "Оплачені 4" at bounding box center [56, 167] width 113 height 13
click at [70, 161] on div at bounding box center [349, 159] width 699 height 319
drag, startPoint x: 70, startPoint y: 161, endPoint x: 208, endPoint y: 211, distance: 146.8
click at [72, 161] on div at bounding box center [349, 159] width 699 height 319
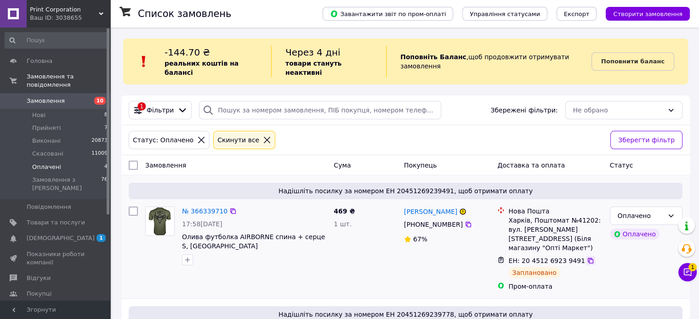
click at [587, 257] on icon at bounding box center [590, 260] width 7 height 7
click at [588, 258] on icon at bounding box center [591, 261] width 6 height 6
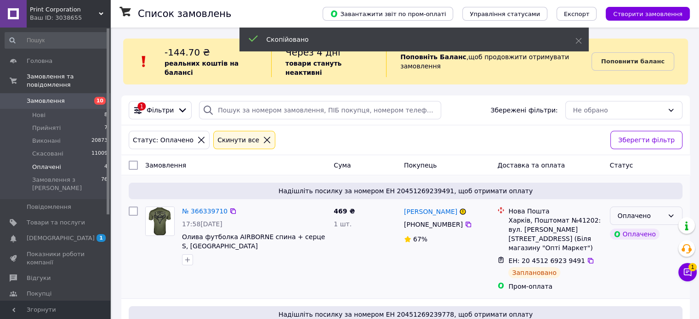
click at [644, 211] on div "Оплачено" at bounding box center [641, 216] width 46 height 10
click at [638, 239] on li "Виконано" at bounding box center [646, 243] width 72 height 17
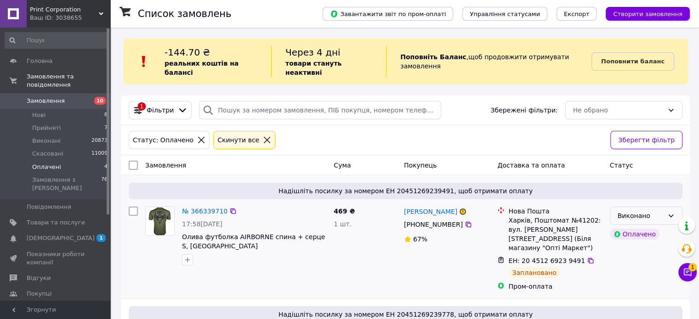
drag, startPoint x: 668, startPoint y: 206, endPoint x: 669, endPoint y: 213, distance: 7.4
click at [669, 212] on icon at bounding box center [670, 215] width 7 height 7
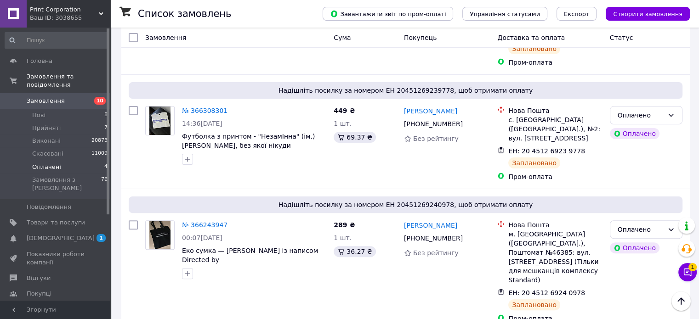
scroll to position [314, 0]
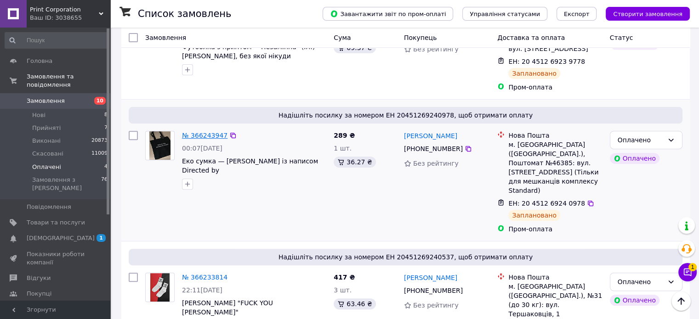
click at [207, 132] on link "№ 366243947" at bounding box center [205, 135] width 46 height 7
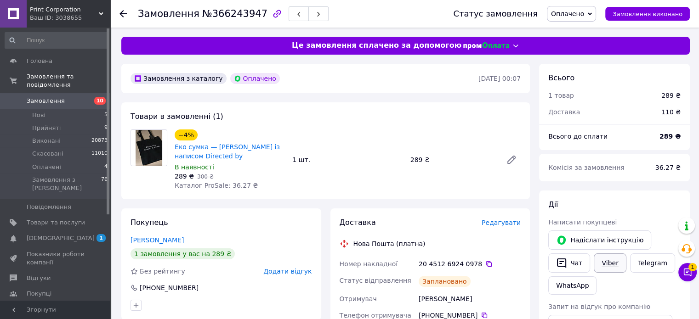
click at [600, 259] on link "Viber" at bounding box center [610, 263] width 32 height 19
click at [599, 259] on link "Viber" at bounding box center [610, 263] width 32 height 19
click at [579, 13] on span "Оплачено" at bounding box center [567, 13] width 33 height 7
click at [584, 46] on li "Виконано" at bounding box center [571, 46] width 48 height 14
click at [121, 14] on use at bounding box center [123, 13] width 7 height 7
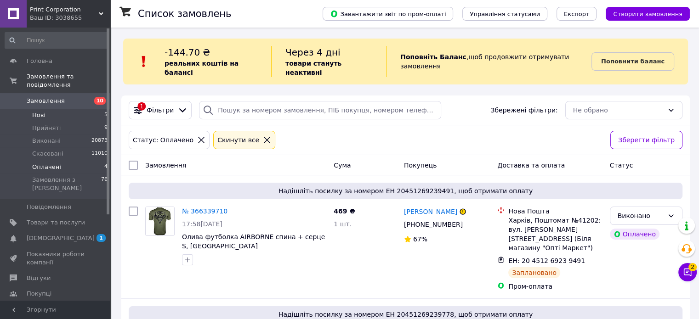
click at [68, 109] on li "Нові 5" at bounding box center [56, 115] width 113 height 13
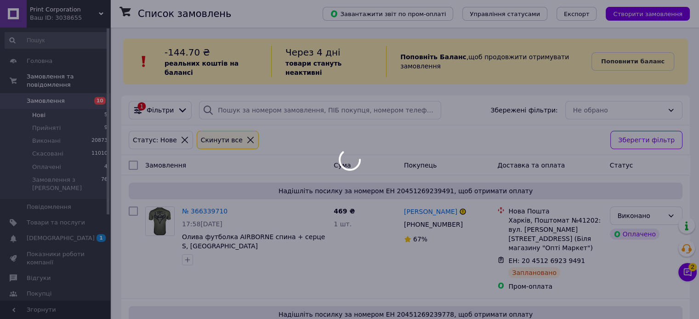
click at [68, 109] on li "Нові 5" at bounding box center [56, 115] width 113 height 13
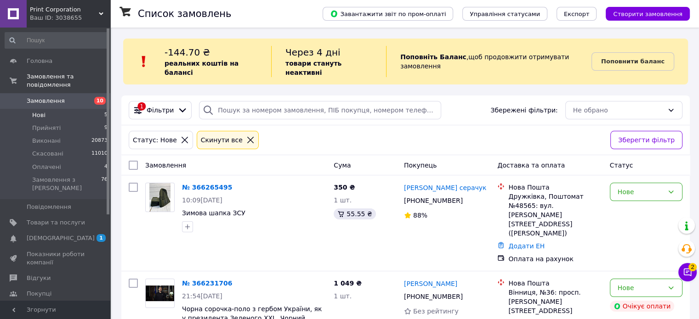
scroll to position [184, 0]
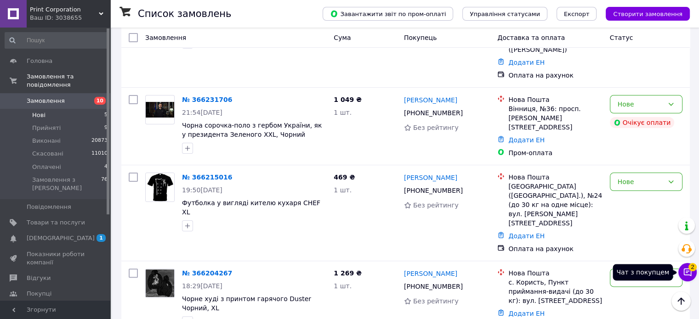
click at [684, 269] on icon at bounding box center [688, 273] width 8 height 8
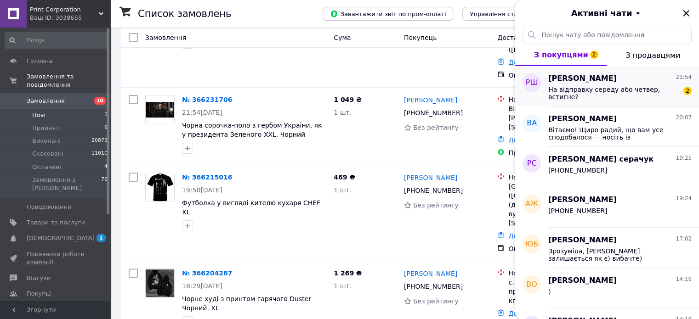
click at [598, 98] on div "Руслана Шленчак 21:54 На відправку середу або четвер, встигне? 2" at bounding box center [623, 86] width 151 height 40
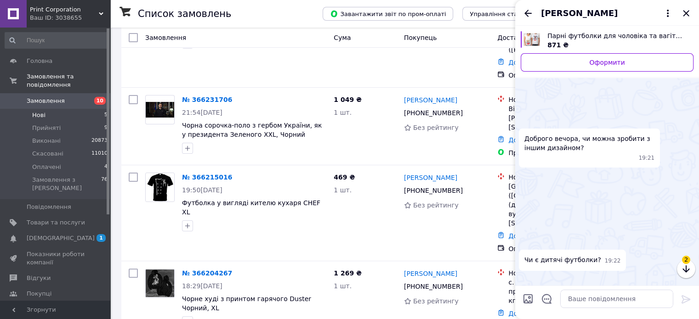
scroll to position [2201, 0]
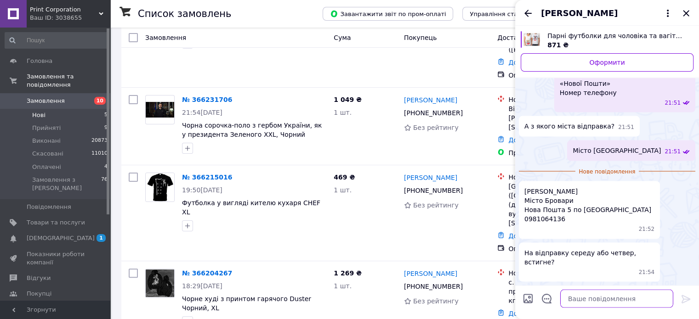
click at [587, 301] on textarea at bounding box center [616, 299] width 113 height 18
type textarea "П"
type textarea "Так, відправка буде в четвер до вас"
click at [682, 299] on icon at bounding box center [686, 299] width 11 height 11
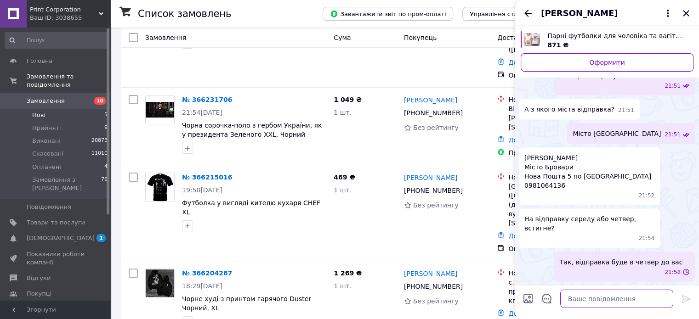
click at [643, 301] on textarea at bounding box center [616, 299] width 113 height 18
type textarea "Вам на яке число потрібні футболки ?"
click at [685, 301] on icon at bounding box center [686, 299] width 11 height 11
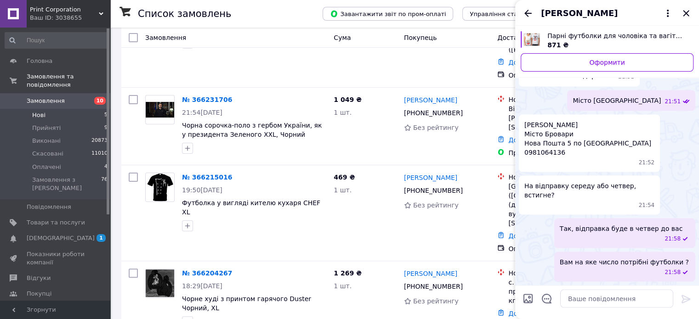
scroll to position [2181, 0]
click at [686, 15] on icon "Закрити" at bounding box center [686, 13] width 11 height 11
